Goal: Task Accomplishment & Management: Use online tool/utility

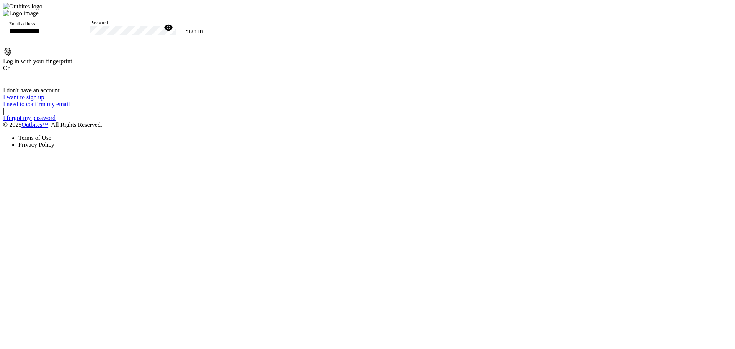
click at [78, 34] on input "Email address" at bounding box center [43, 31] width 69 height 7
type input "**********"
click at [176, 23] on button "Sign in" at bounding box center [194, 30] width 36 height 15
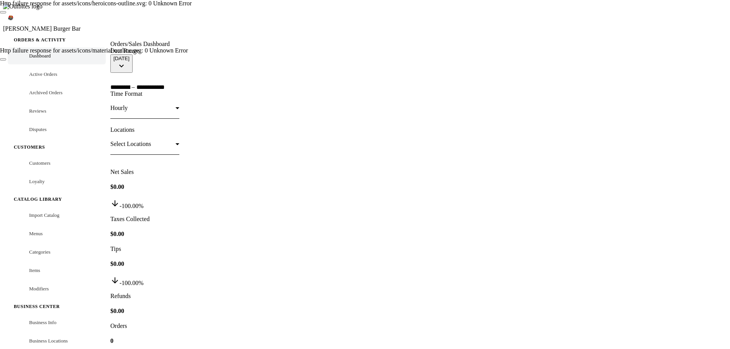
click at [6, 58] on button "Close" at bounding box center [3, 59] width 6 height 2
click at [6, 13] on button "Close" at bounding box center [3, 12] width 6 height 2
click at [339, 10] on div at bounding box center [415, 25] width 610 height 31
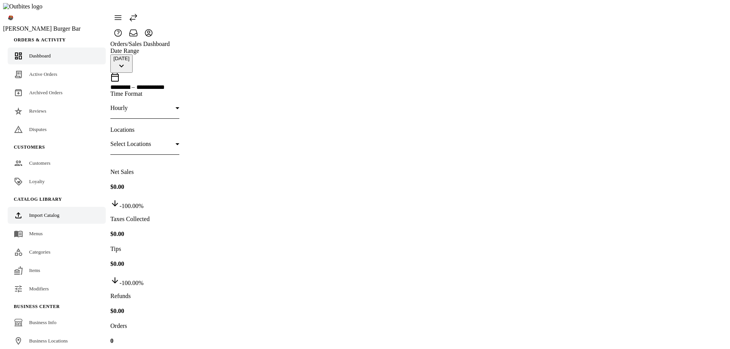
drag, startPoint x: 41, startPoint y: 201, endPoint x: 63, endPoint y: 195, distance: 22.8
click at [41, 212] on span "Import Catalog" at bounding box center [44, 215] width 30 height 6
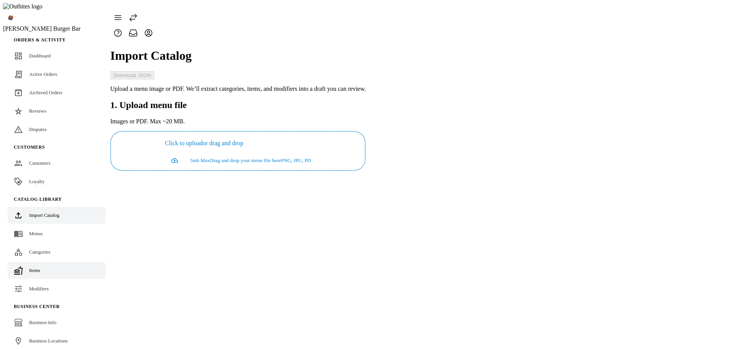
click at [41, 262] on link "Items" at bounding box center [57, 270] width 98 height 17
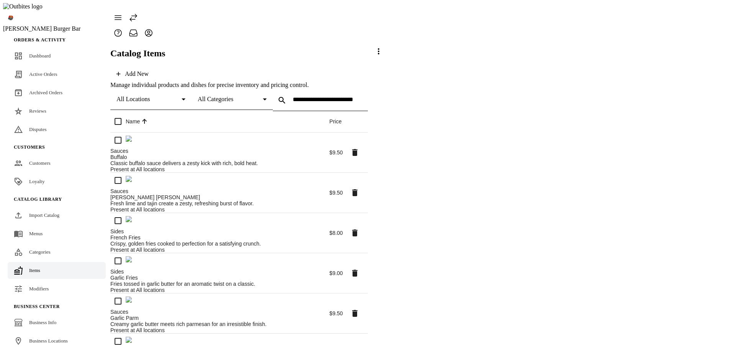
click at [388, 61] on span at bounding box center [378, 51] width 18 height 18
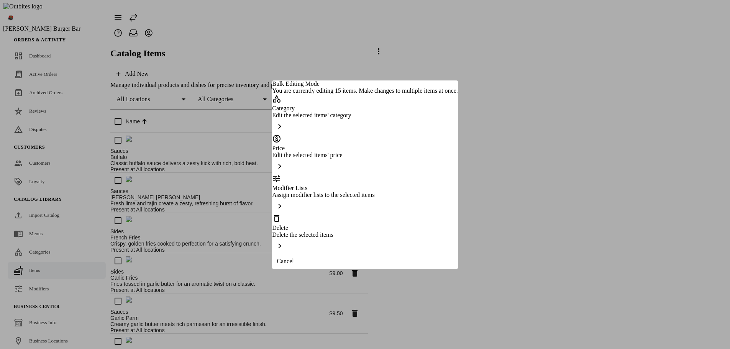
click at [352, 227] on div "Delete Delete the selected items" at bounding box center [364, 234] width 185 height 40
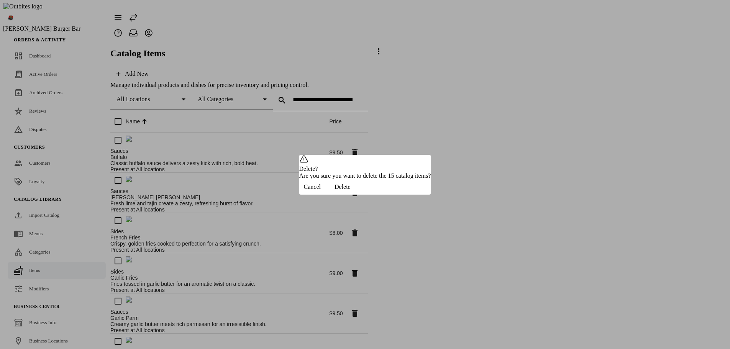
click at [350, 190] on span "Delete" at bounding box center [342, 186] width 16 height 7
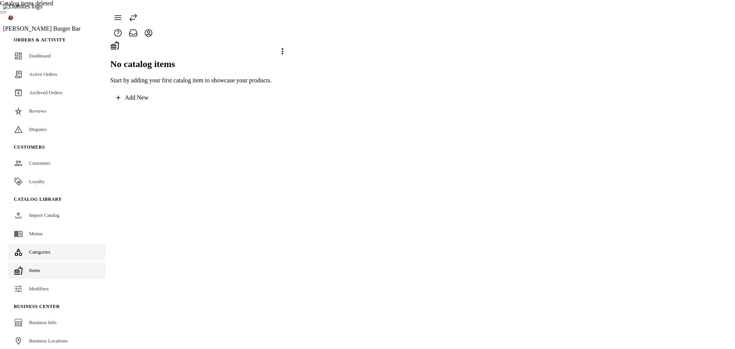
click at [34, 249] on span "Categories" at bounding box center [39, 252] width 21 height 6
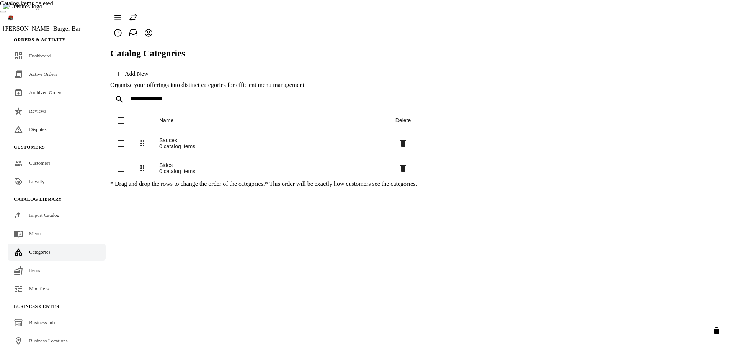
click at [714, 329] on icon "Delete selected categories" at bounding box center [716, 330] width 9 height 9
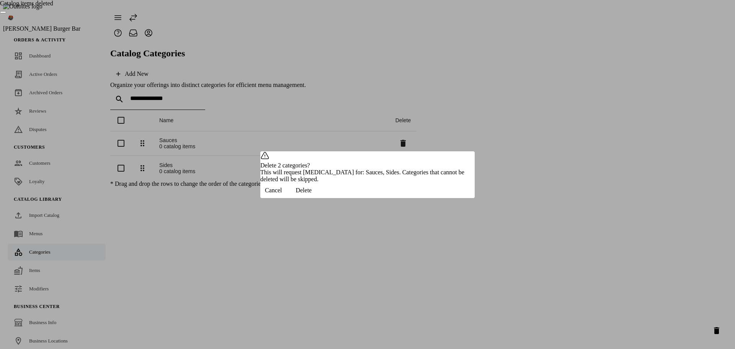
drag, startPoint x: 445, startPoint y: 203, endPoint x: 309, endPoint y: 208, distance: 136.1
click at [312, 194] on span "Delete" at bounding box center [304, 190] width 16 height 7
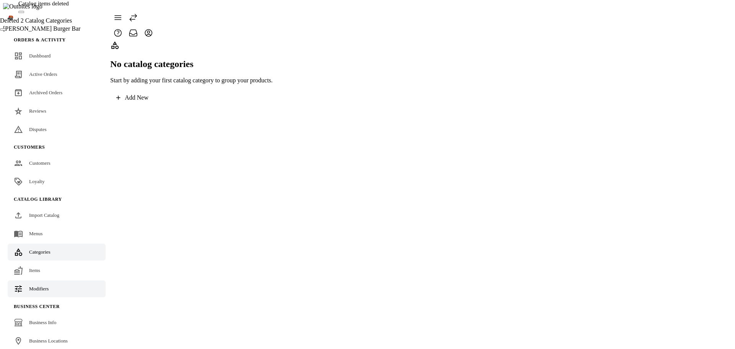
click at [47, 285] on div "Modifiers" at bounding box center [39, 289] width 20 height 8
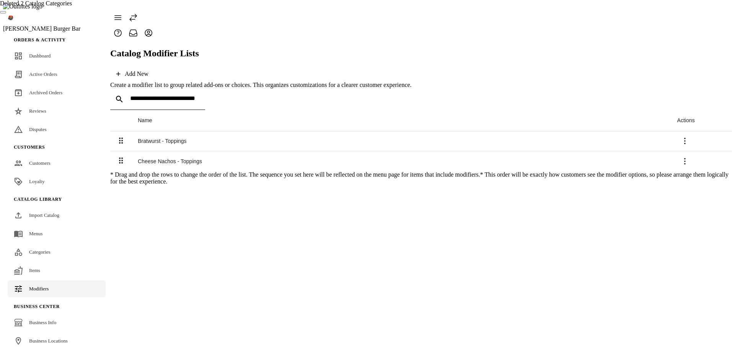
click at [690, 157] on icon at bounding box center [685, 161] width 9 height 9
click at [699, 172] on span "Delete" at bounding box center [708, 175] width 18 height 7
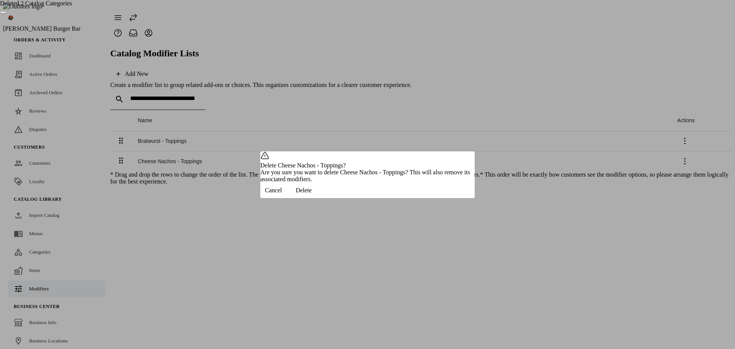
click at [312, 194] on span "Delete" at bounding box center [304, 190] width 16 height 7
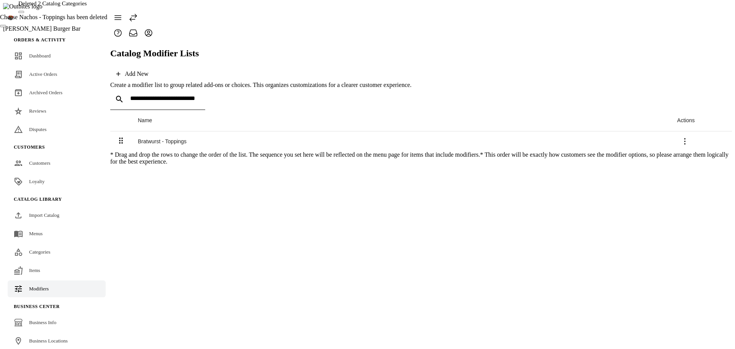
click at [690, 137] on icon at bounding box center [685, 141] width 9 height 9
click at [699, 149] on span "Delete" at bounding box center [708, 150] width 18 height 7
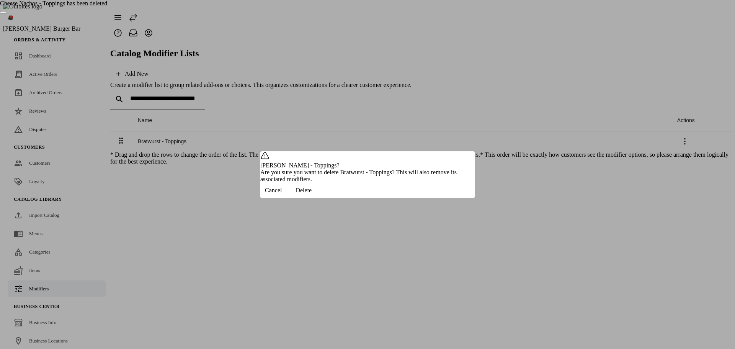
click at [321, 200] on span "button" at bounding box center [303, 190] width 34 height 18
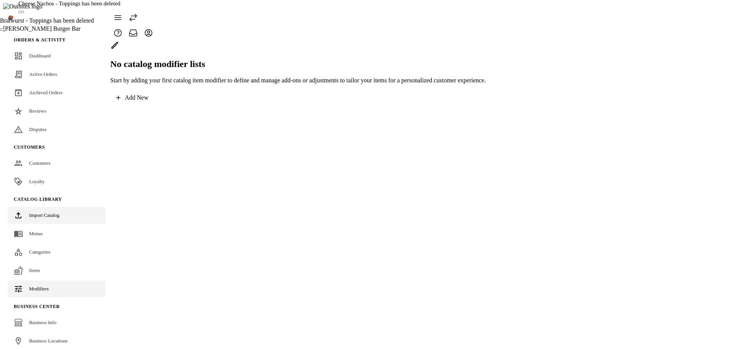
click at [47, 212] on span "Import Catalog" at bounding box center [44, 215] width 30 height 6
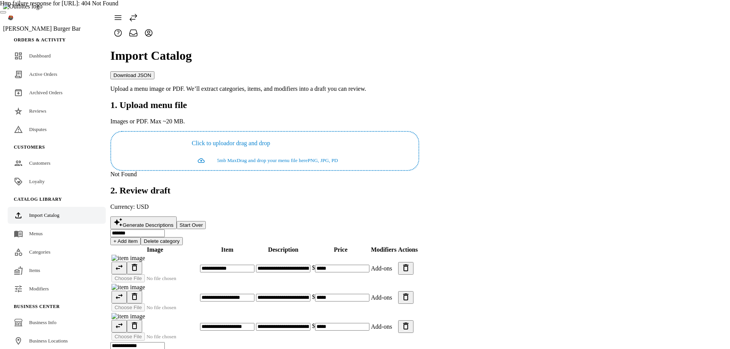
drag, startPoint x: 312, startPoint y: 16, endPoint x: 387, endPoint y: 33, distance: 77.4
click at [387, 14] on div "Http failure response for http://localhost:5329/api/MenuImport/ImportDraftWithF…" at bounding box center [365, 7] width 730 height 14
click at [430, 7] on div "Http failure response for http://localhost:5329/api/MenuImport/ImportDraftWithF…" at bounding box center [365, 3] width 730 height 7
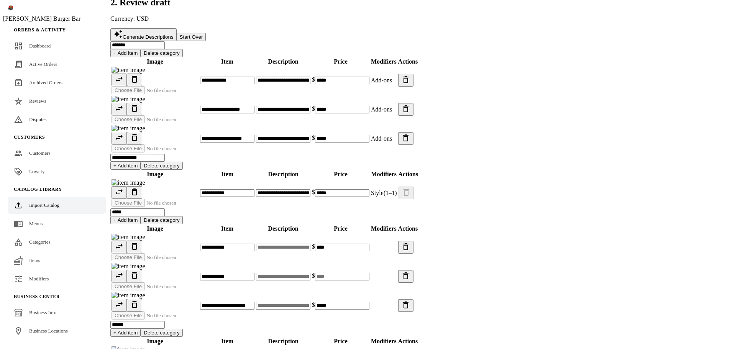
scroll to position [128, 0]
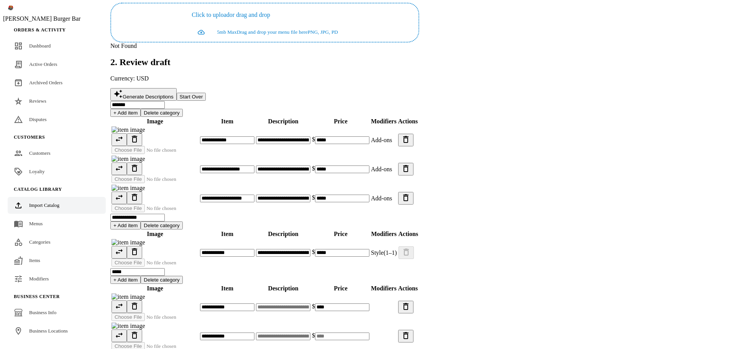
click at [419, 159] on app-catalog-import "**********" at bounding box center [264, 213] width 309 height 603
click at [174, 94] on span "Generate Descriptions" at bounding box center [148, 97] width 51 height 6
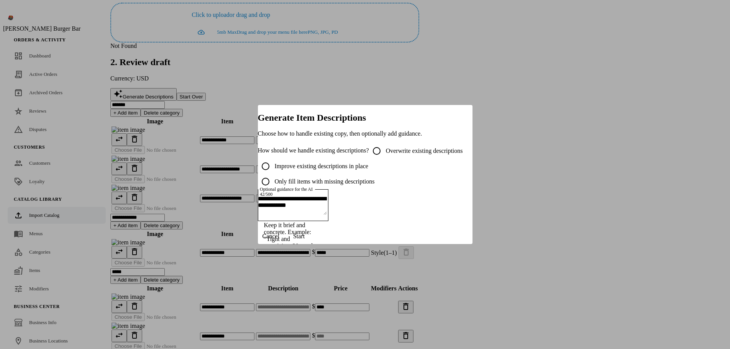
scroll to position [0, 0]
click at [384, 147] on label "Overwrite existing descriptions" at bounding box center [423, 150] width 79 height 7
click at [304, 240] on span "Start" at bounding box center [298, 236] width 11 height 7
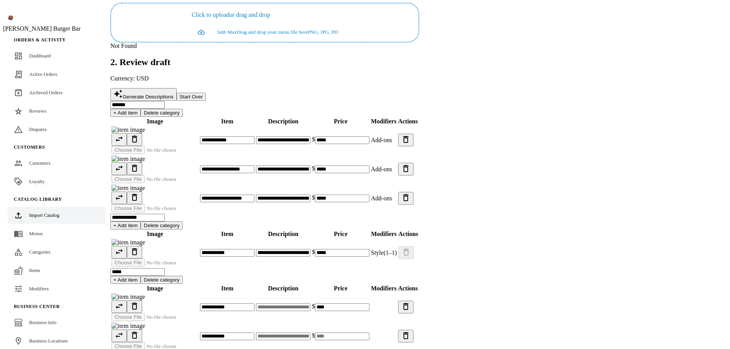
click at [304, 240] on span "Start" at bounding box center [298, 236] width 11 height 7
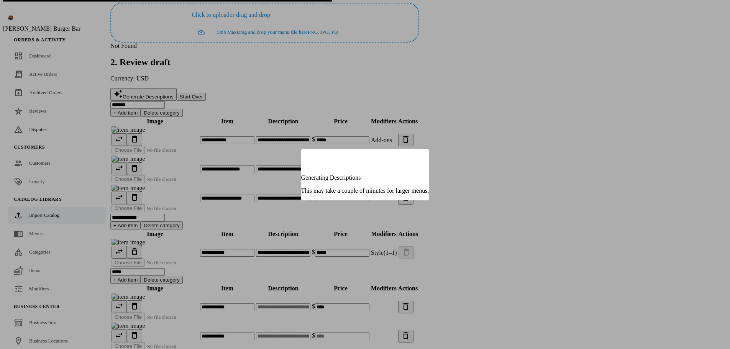
type input "**********"
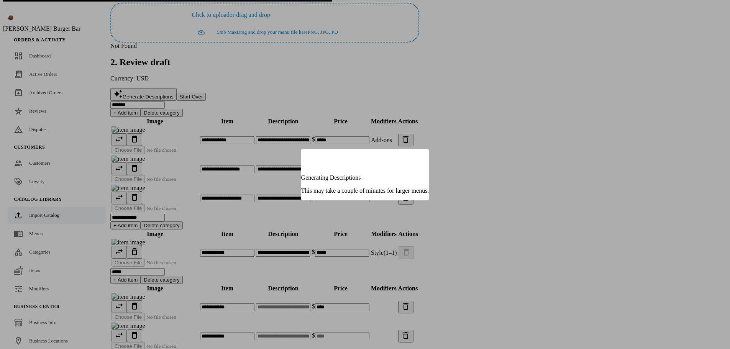
type input "**********"
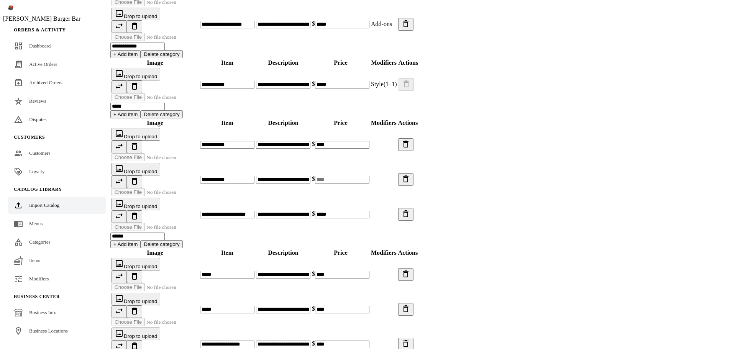
scroll to position [320, 0]
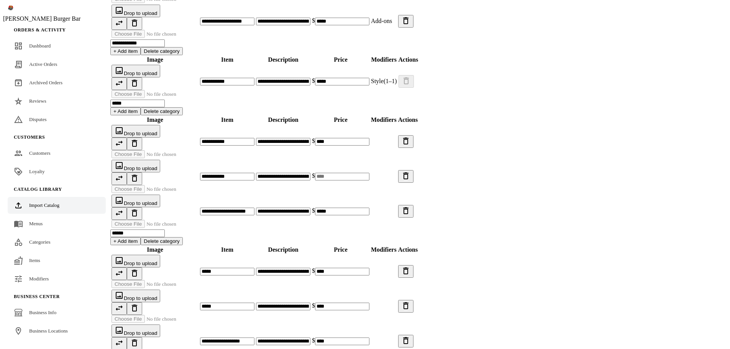
click at [369, 180] on input at bounding box center [342, 177] width 54 height 8
type input "*"
click at [419, 188] on app-catalog-import "**********" at bounding box center [264, 51] width 309 height 660
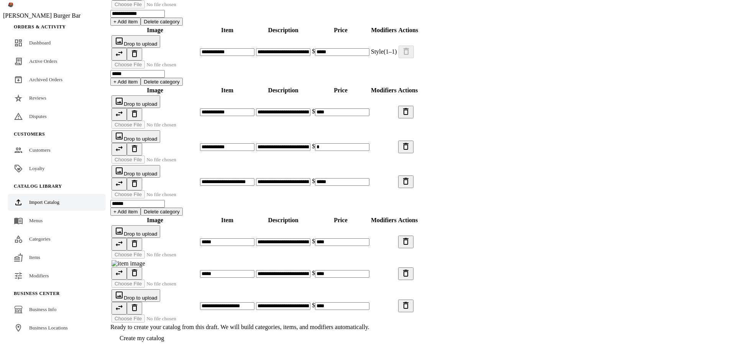
scroll to position [396, 0]
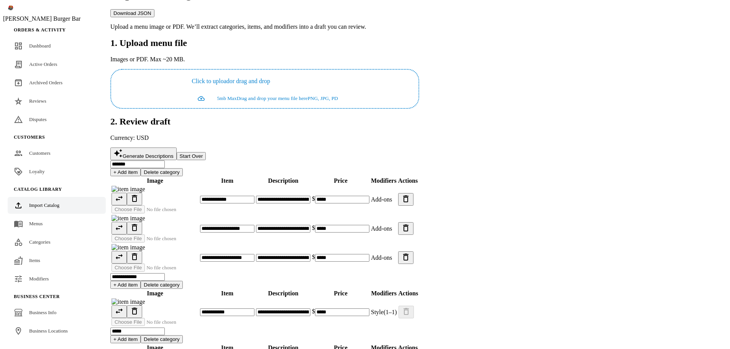
scroll to position [39, 0]
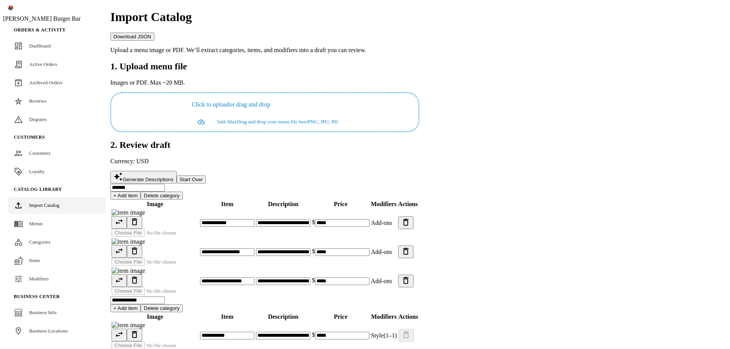
click at [419, 243] on app-catalog-import "**********" at bounding box center [264, 300] width 309 height 596
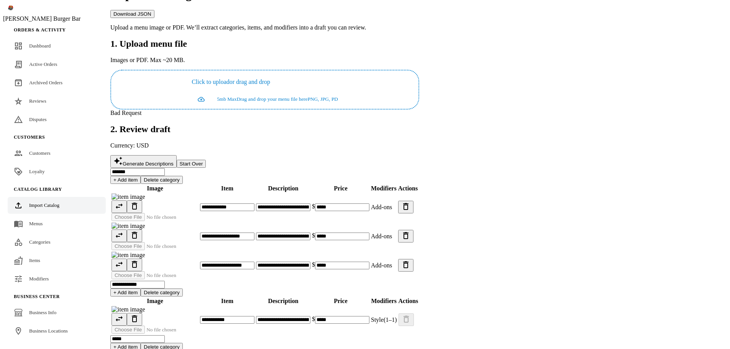
scroll to position [13, 0]
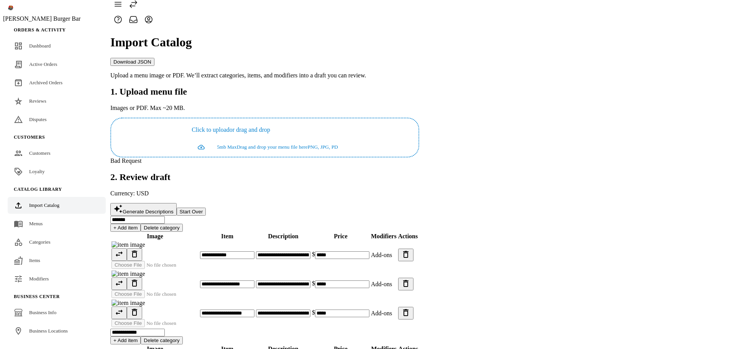
click at [419, 202] on app-catalog-import "**********" at bounding box center [264, 328] width 309 height 603
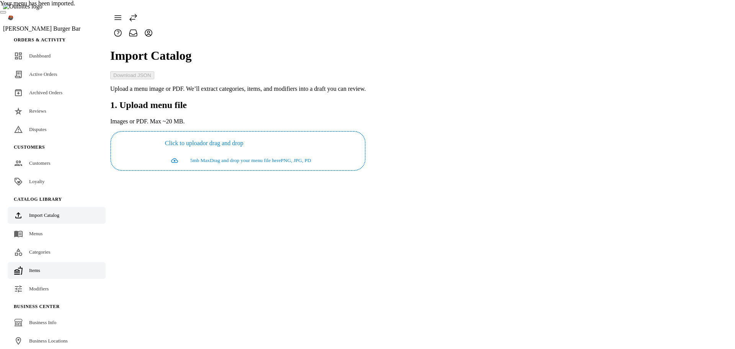
click at [43, 262] on link "Items" at bounding box center [57, 270] width 98 height 17
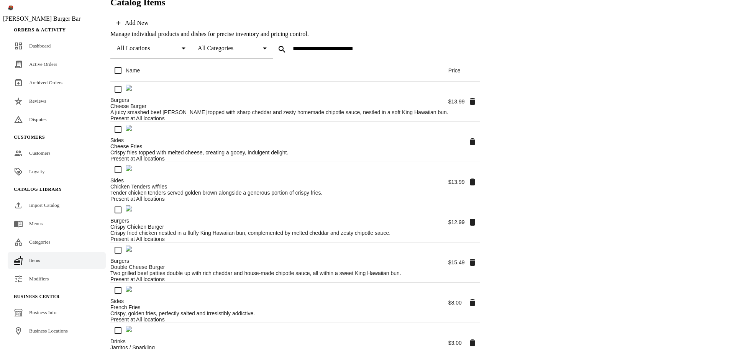
scroll to position [54, 0]
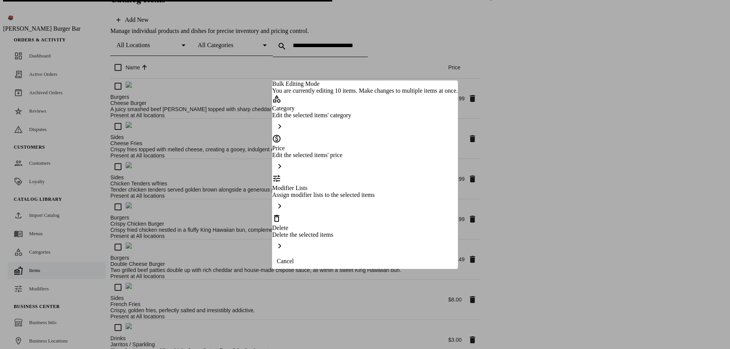
scroll to position [0, 0]
click at [318, 219] on div "Delete" at bounding box center [364, 223] width 185 height 18
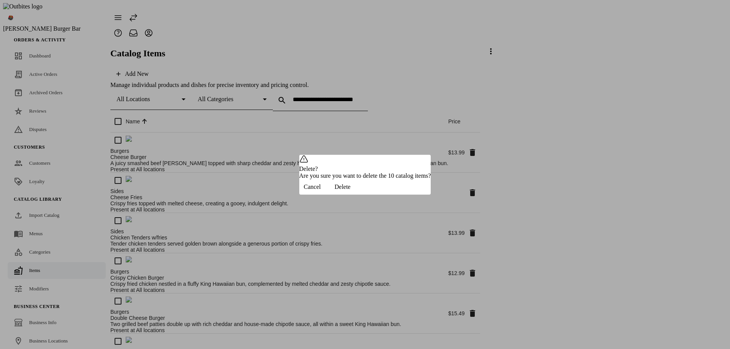
scroll to position [54, 0]
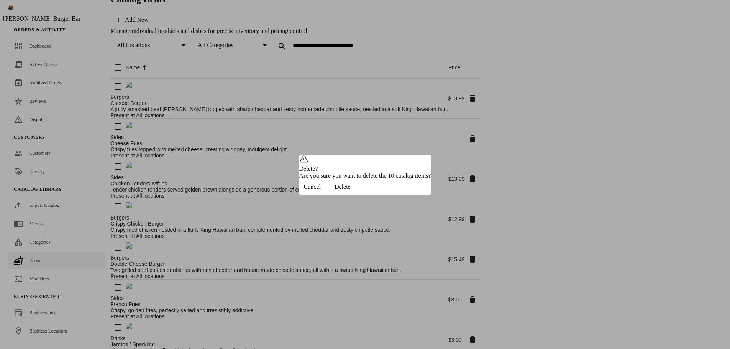
click at [360, 191] on span "button" at bounding box center [342, 187] width 34 height 18
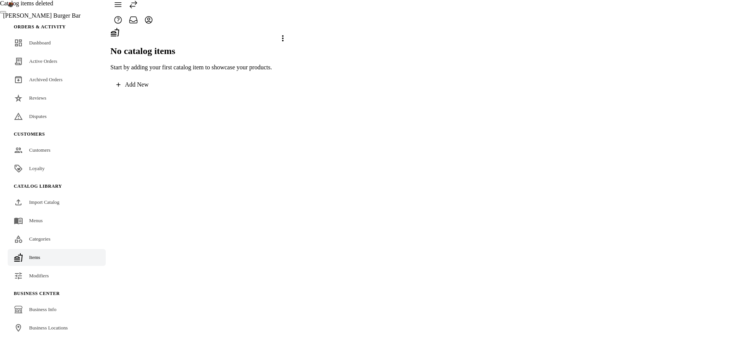
scroll to position [0, 0]
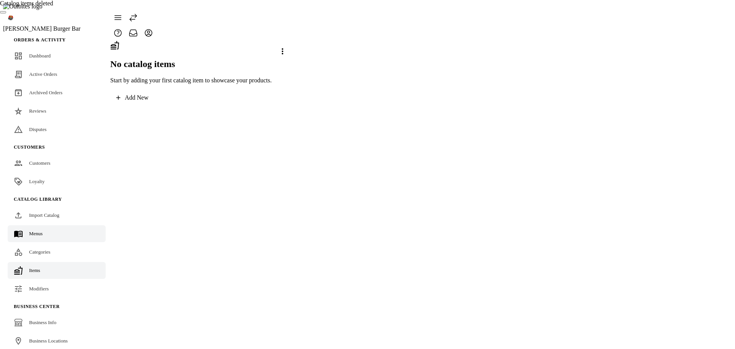
drag, startPoint x: 39, startPoint y: 240, endPoint x: 79, endPoint y: 223, distance: 43.8
click at [39, 249] on span "Categories" at bounding box center [39, 252] width 21 height 6
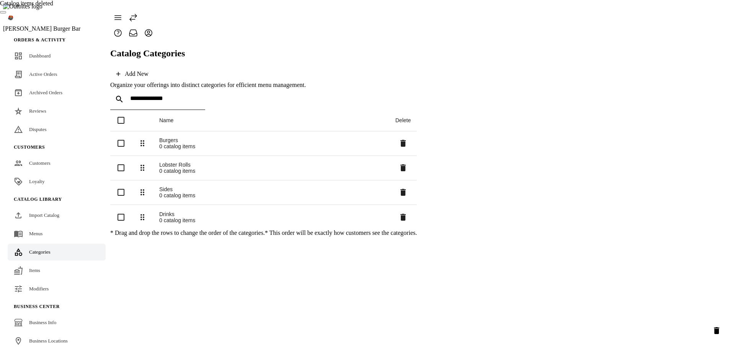
click at [718, 329] on icon "Delete selected categories" at bounding box center [716, 330] width 5 height 7
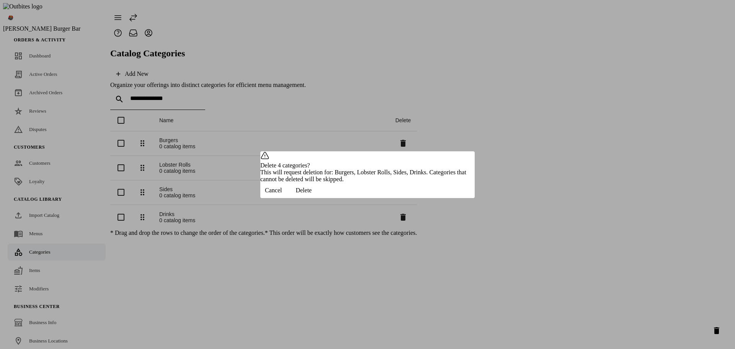
click at [321, 200] on span "button" at bounding box center [303, 190] width 34 height 18
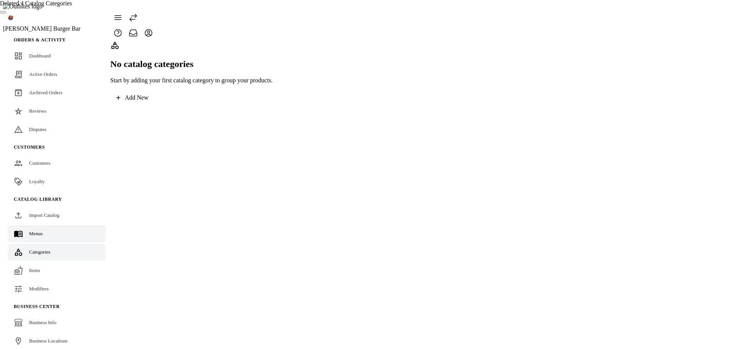
click at [51, 225] on link "Menus" at bounding box center [57, 233] width 98 height 17
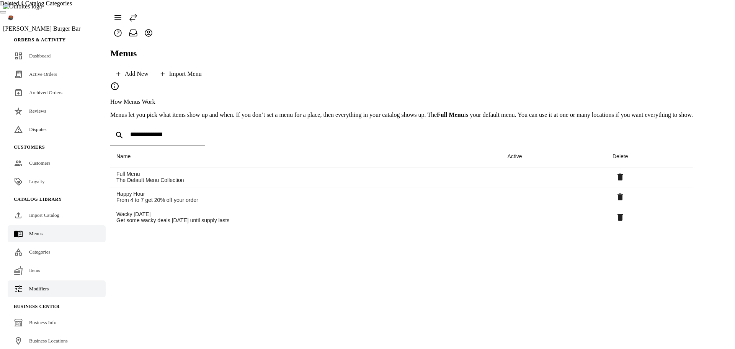
click at [29, 286] on span "Modifiers" at bounding box center [39, 289] width 20 height 6
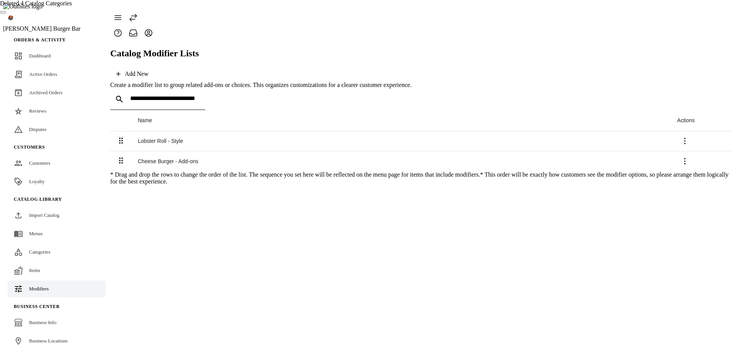
click at [690, 157] on icon at bounding box center [685, 161] width 9 height 9
click at [699, 172] on span "Delete" at bounding box center [708, 175] width 18 height 7
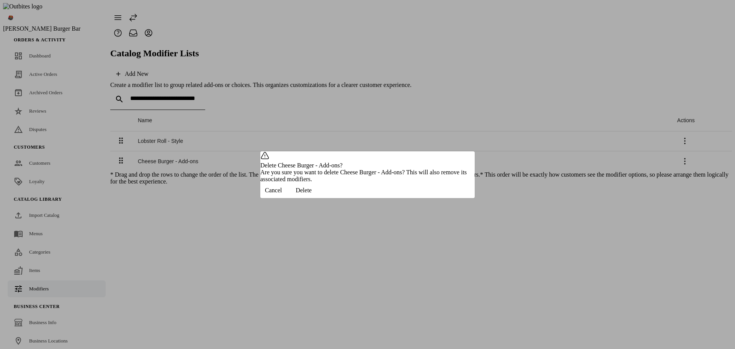
drag, startPoint x: 444, startPoint y: 205, endPoint x: 594, endPoint y: 160, distance: 156.9
click at [312, 194] on span "Delete" at bounding box center [304, 190] width 16 height 7
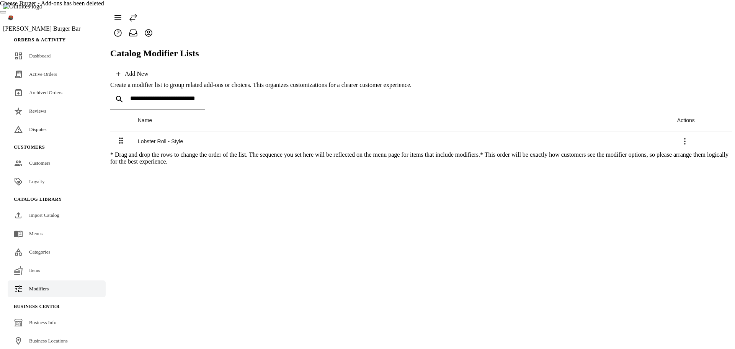
click at [690, 137] on icon at bounding box center [685, 141] width 9 height 9
click at [699, 150] on span "Delete" at bounding box center [708, 150] width 18 height 7
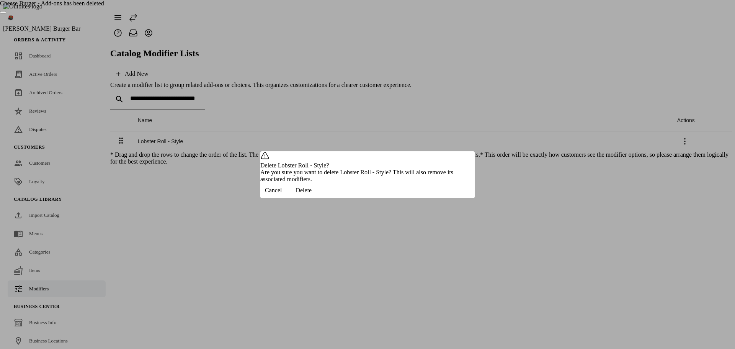
click at [321, 198] on span "button" at bounding box center [303, 190] width 34 height 18
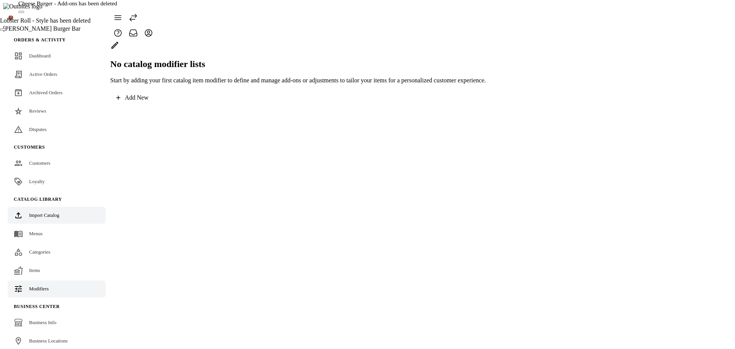
click at [44, 212] on span "Import Catalog" at bounding box center [44, 215] width 30 height 6
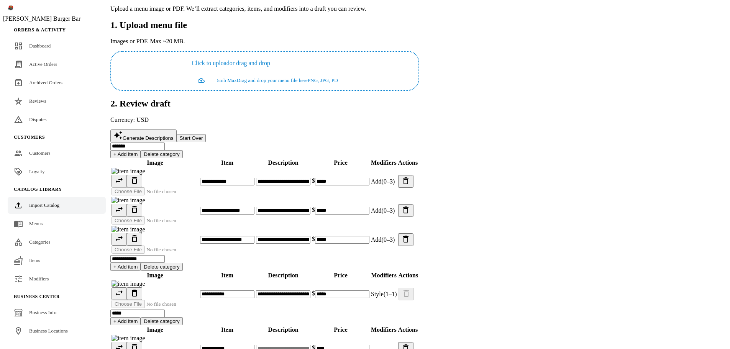
scroll to position [77, 0]
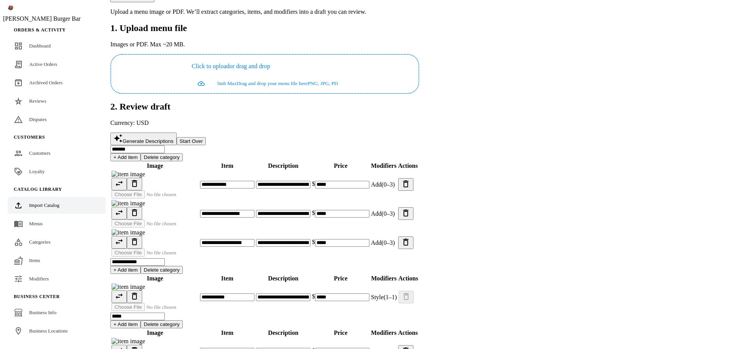
click at [419, 203] on app-catalog-import "**********" at bounding box center [264, 262] width 309 height 596
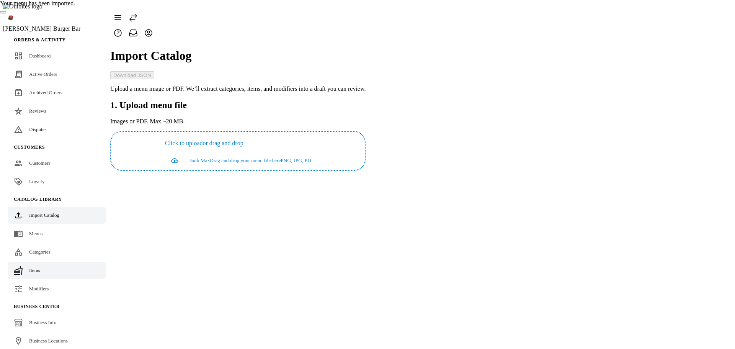
click at [41, 262] on link "Items" at bounding box center [57, 270] width 98 height 17
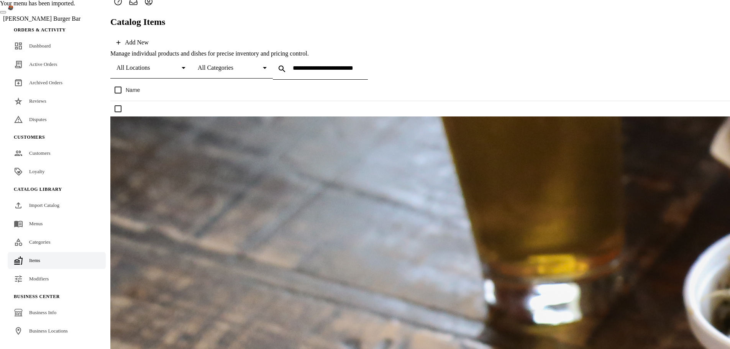
scroll to position [33, 0]
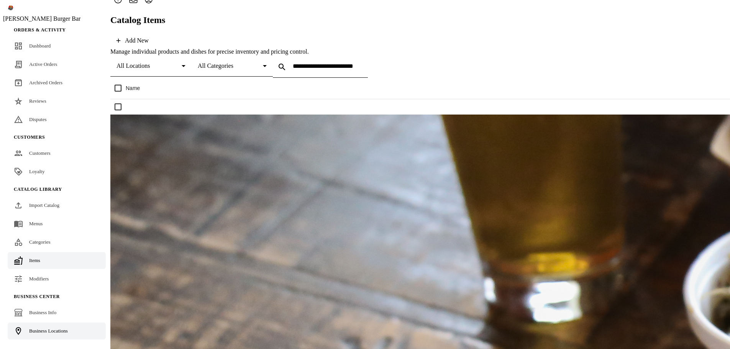
click at [57, 328] on span "Business Locations" at bounding box center [48, 331] width 39 height 6
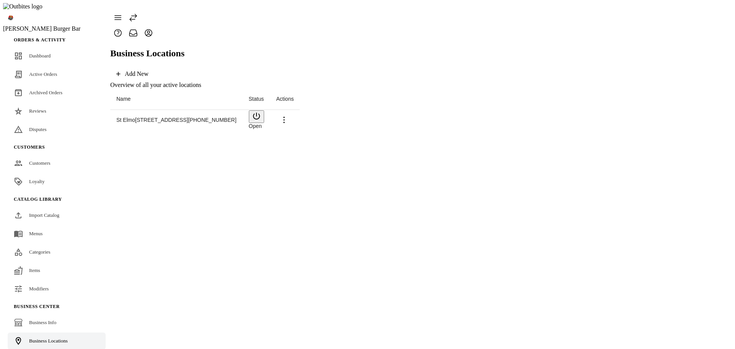
click at [289, 115] on icon at bounding box center [284, 119] width 9 height 9
click at [701, 111] on span "Launch" at bounding box center [709, 113] width 20 height 7
